Goal: Navigation & Orientation: Go to known website

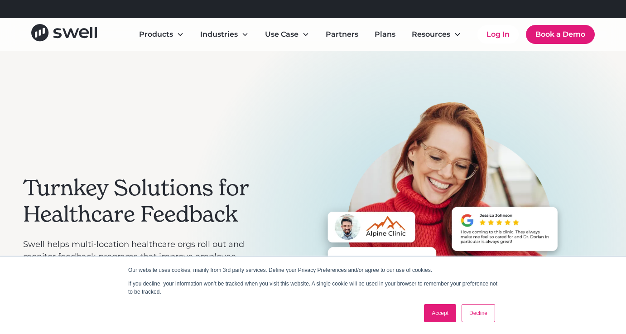
click at [448, 311] on link "Accept" at bounding box center [440, 313] width 32 height 18
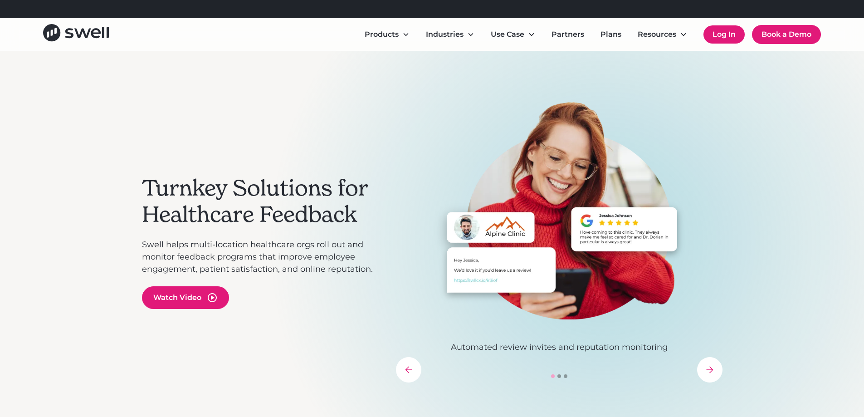
click at [626, 39] on link "Log In" at bounding box center [723, 34] width 41 height 18
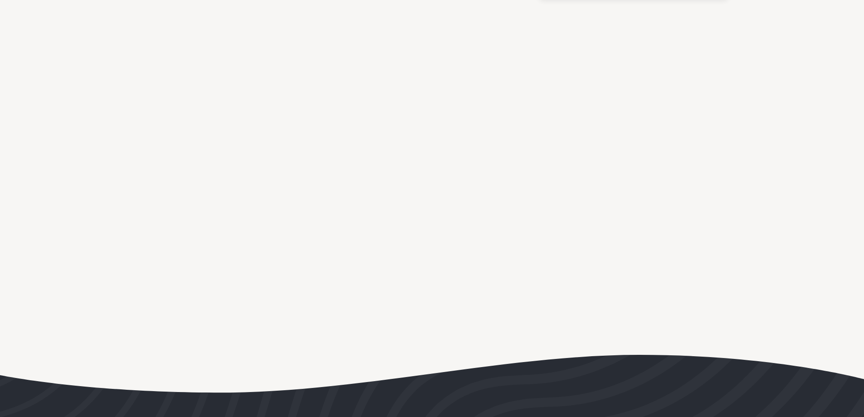
scroll to position [1909, 0]
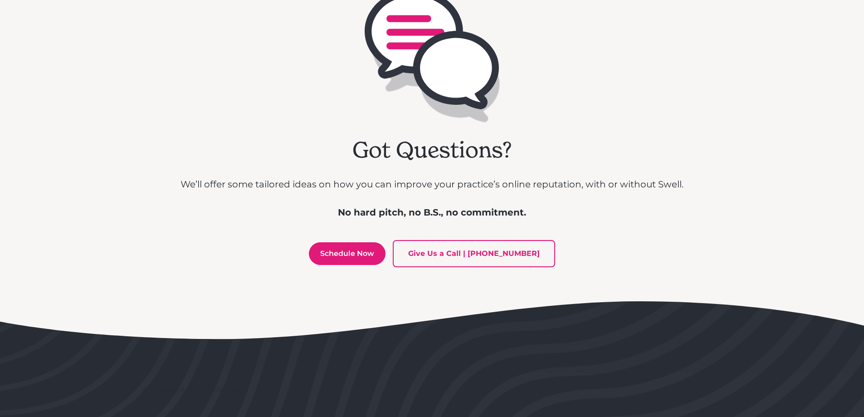
click at [631, 258] on div "Got Questions? We’ll offer some tailored ideas on how you can improve your prac…" at bounding box center [431, 131] width 503 height 285
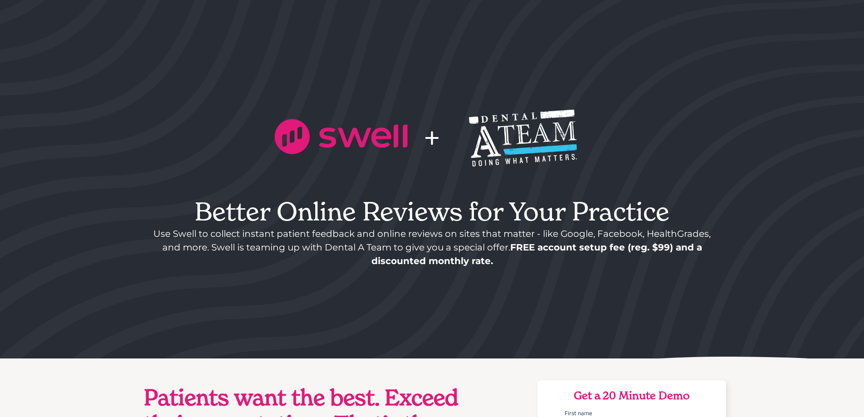
scroll to position [0, 0]
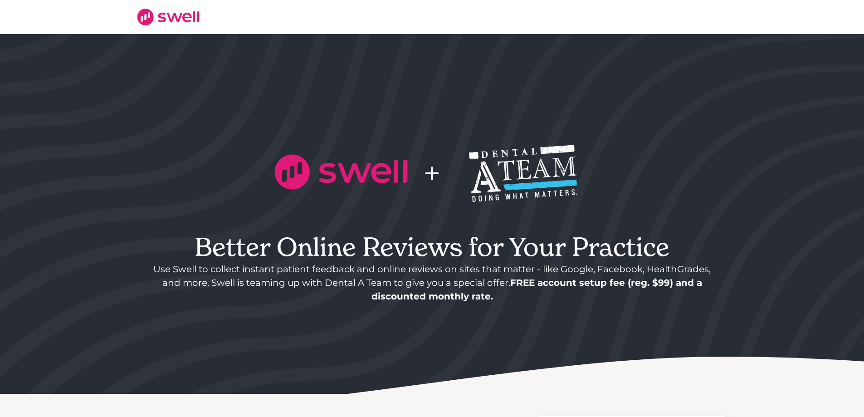
click at [143, 23] on img at bounding box center [167, 16] width 63 height 17
click at [143, 16] on img at bounding box center [167, 16] width 63 height 17
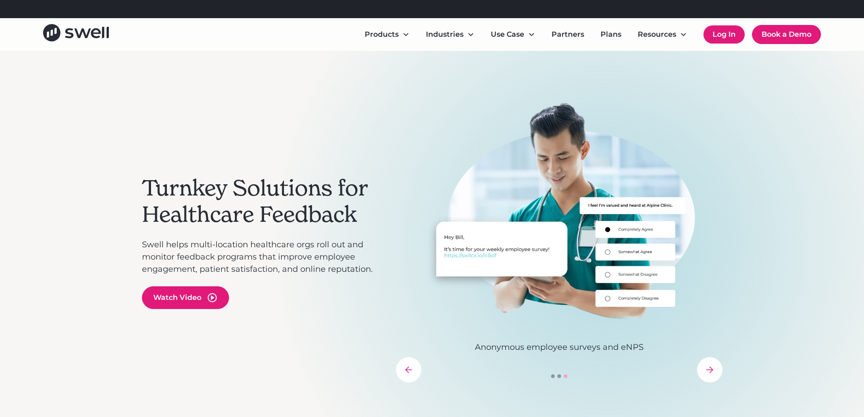
click at [723, 34] on link "Log In" at bounding box center [723, 34] width 41 height 18
